Goal: Transaction & Acquisition: Purchase product/service

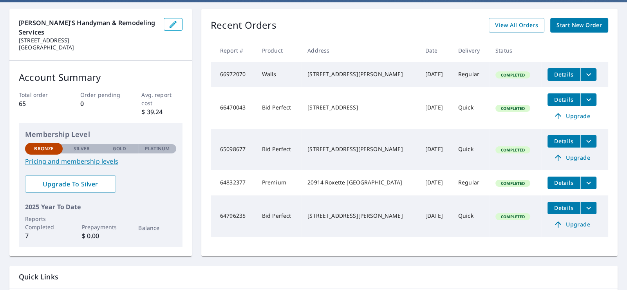
scroll to position [78, 0]
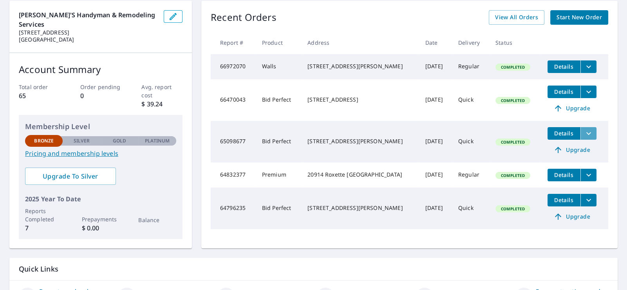
click at [584, 134] on icon "filesDropdownBtn-65098677" at bounding box center [588, 133] width 9 height 9
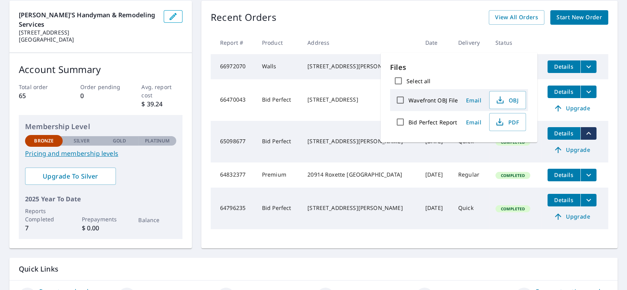
click at [320, 139] on div "[STREET_ADDRESS][PERSON_NAME]" at bounding box center [360, 141] width 105 height 8
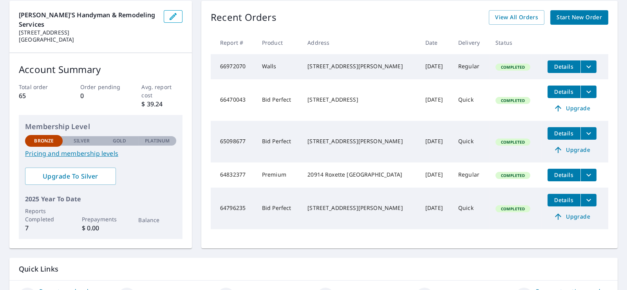
click at [584, 133] on icon "filesDropdownBtn-65098677" at bounding box center [588, 133] width 9 height 9
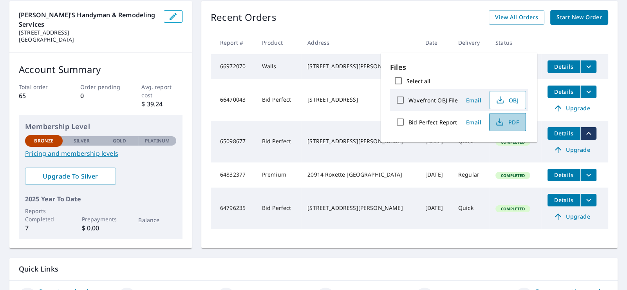
click at [511, 121] on span "PDF" at bounding box center [506, 121] width 25 height 9
click at [608, 110] on div "Recent Orders View All Orders Start New Order Report # Product Address Date Del…" at bounding box center [409, 124] width 416 height 247
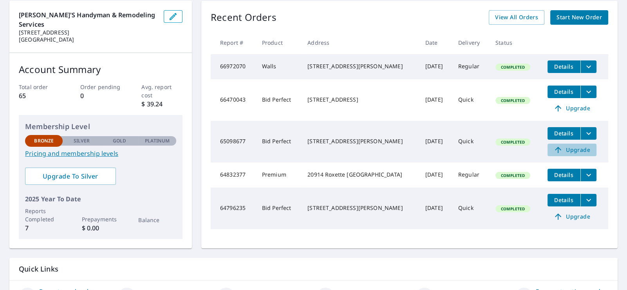
click at [565, 153] on span "Upgrade" at bounding box center [572, 149] width 40 height 9
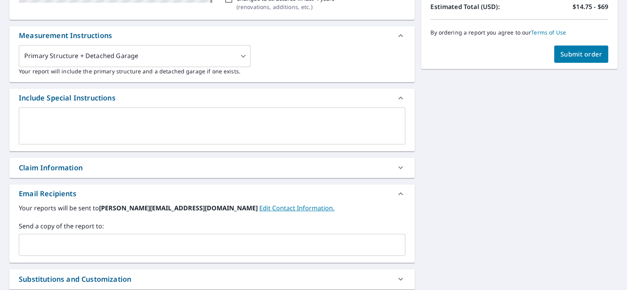
scroll to position [197, 0]
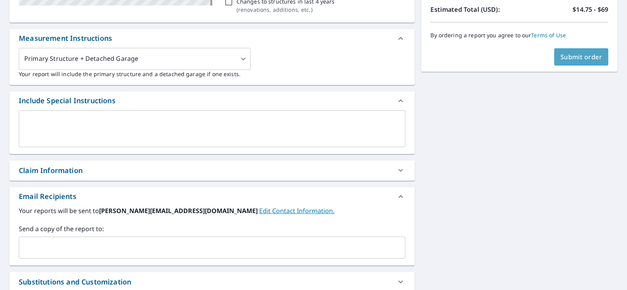
click at [574, 56] on span "Submit order" at bounding box center [582, 57] width 42 height 9
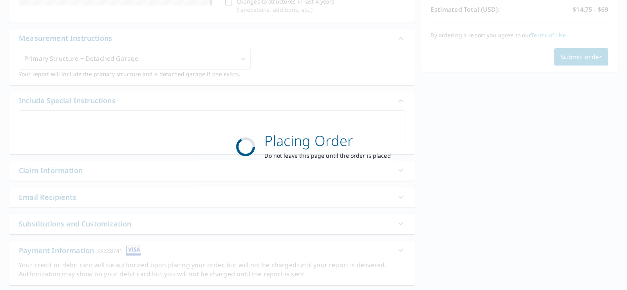
scroll to position [0, 0]
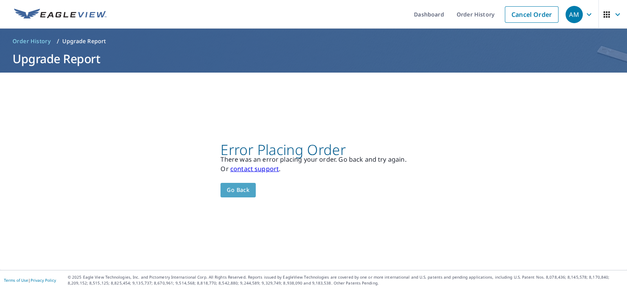
click at [231, 191] on span "Go back" at bounding box center [238, 190] width 23 height 10
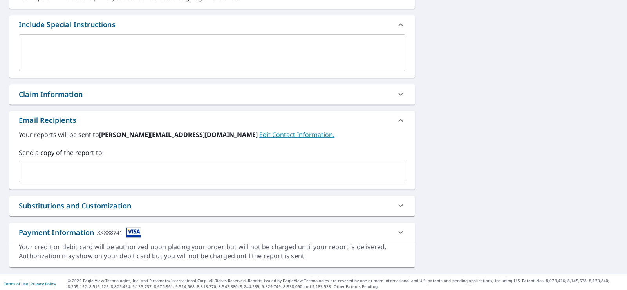
scroll to position [274, 0]
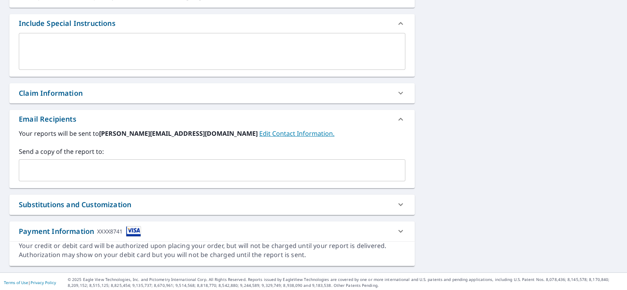
click at [400, 230] on icon at bounding box center [400, 230] width 9 height 9
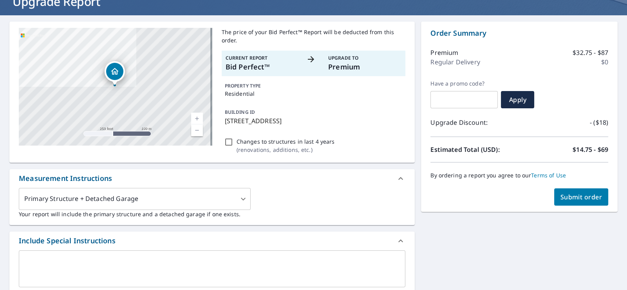
scroll to position [17, 0]
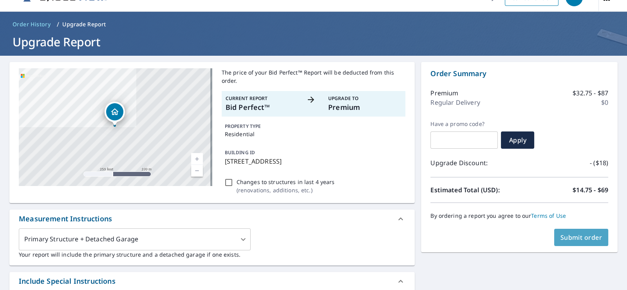
click at [586, 236] on span "Submit order" at bounding box center [582, 237] width 42 height 9
